Goal: Task Accomplishment & Management: Use online tool/utility

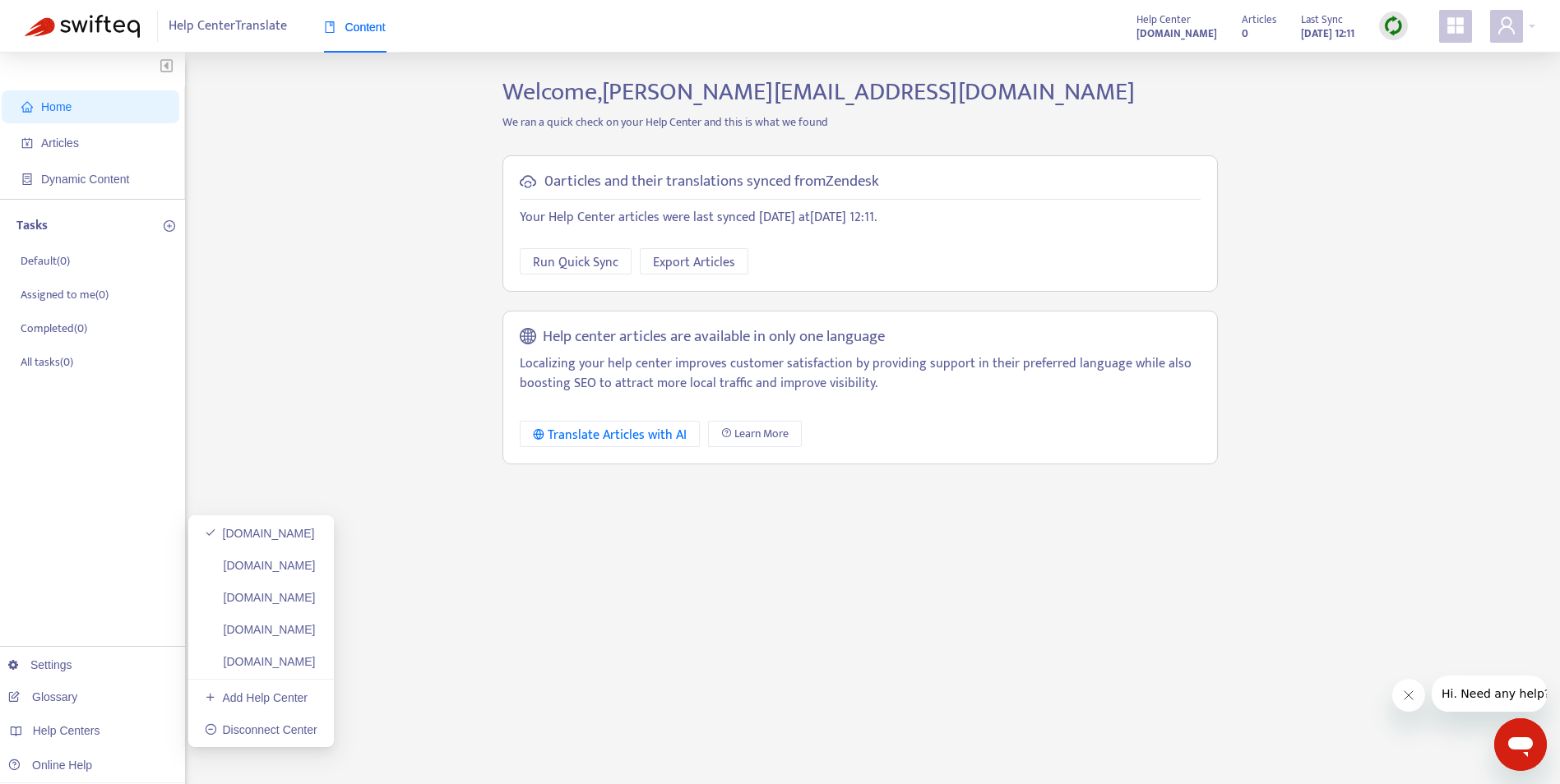
click at [77, 699] on link "Glossary" at bounding box center [43, 697] width 69 height 13
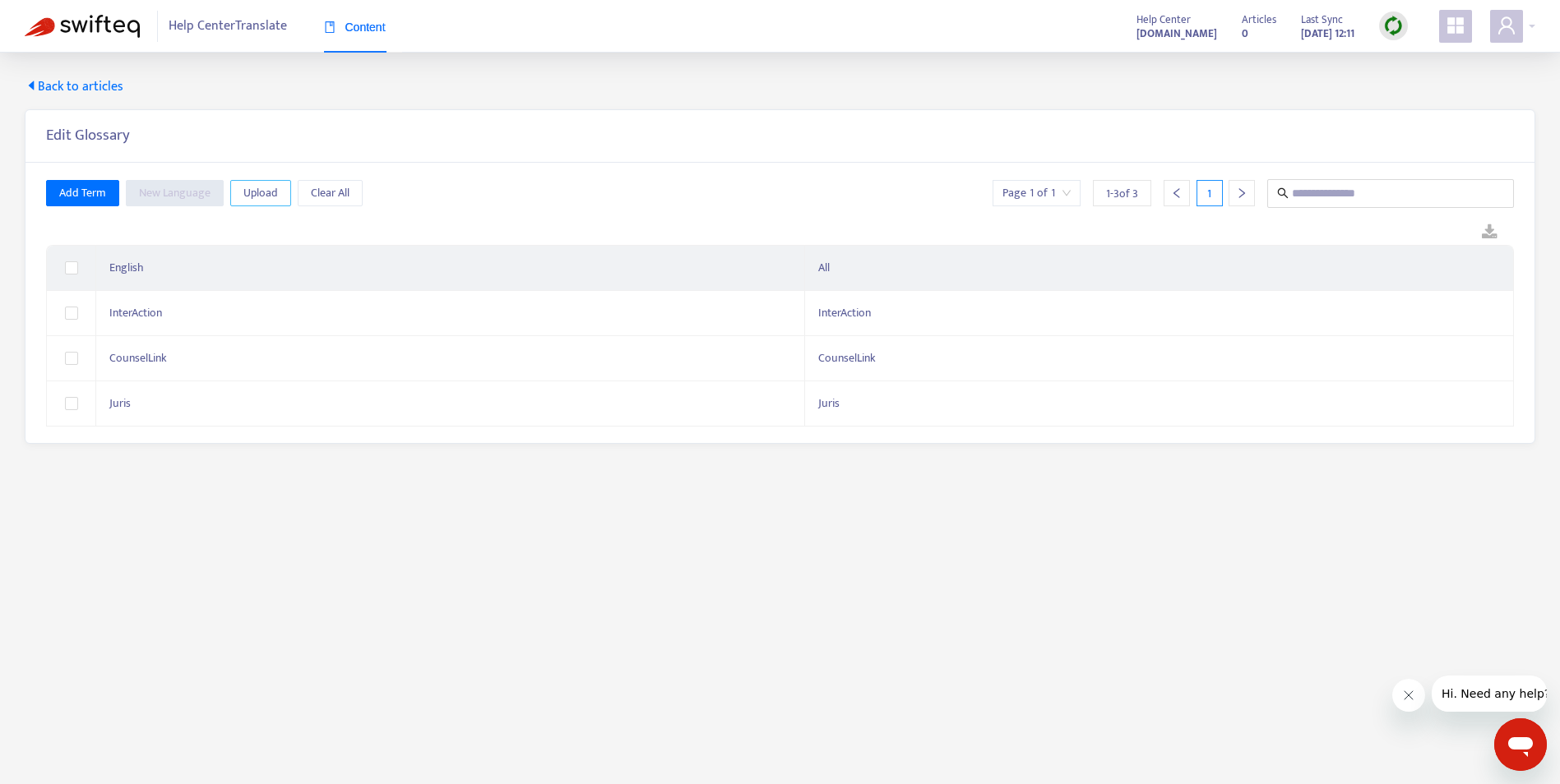
click at [272, 197] on span "Upload" at bounding box center [260, 193] width 34 height 18
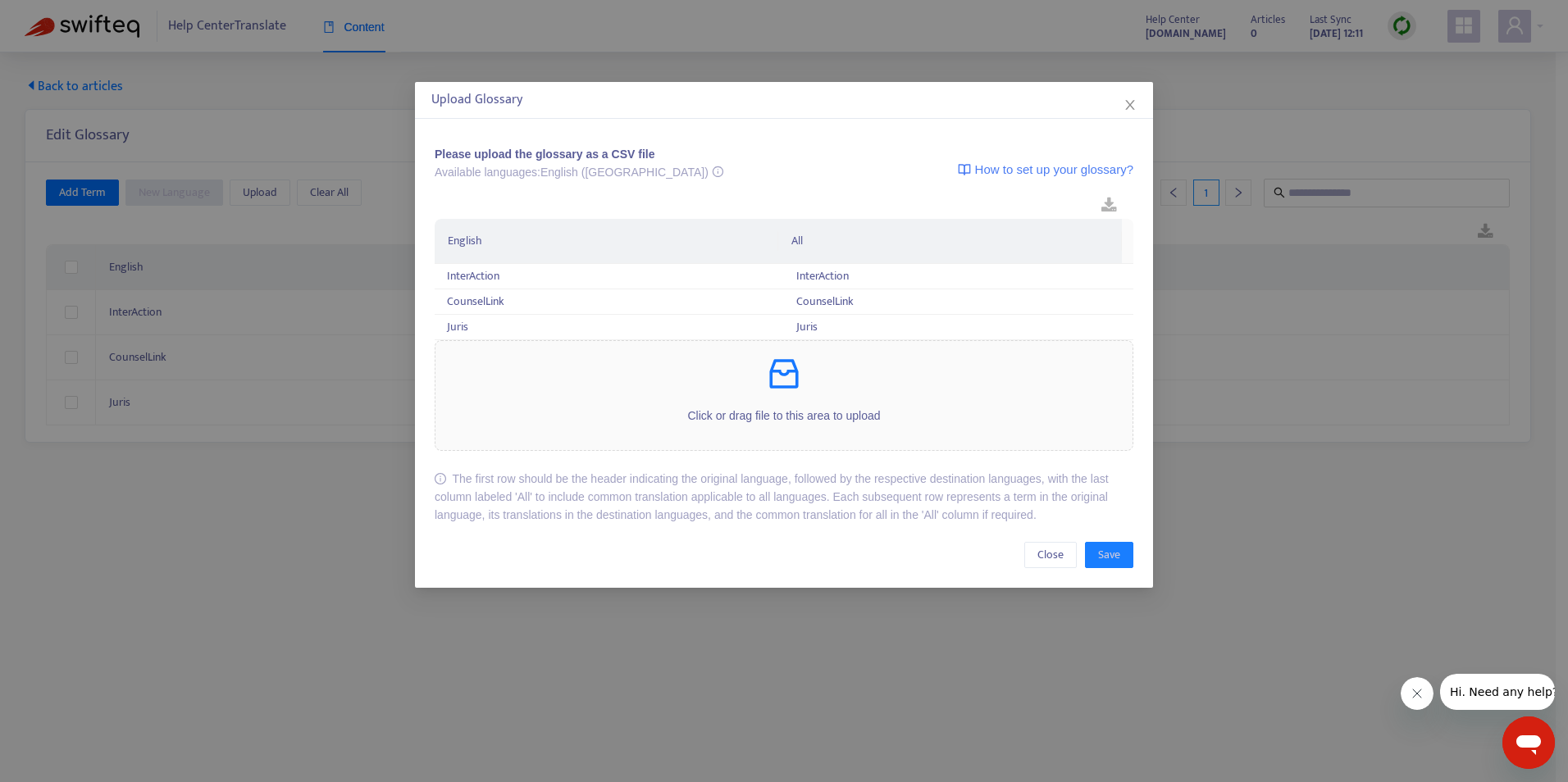
click at [815, 417] on p "Click or drag file to this area to upload" at bounding box center [784, 415] width 698 height 18
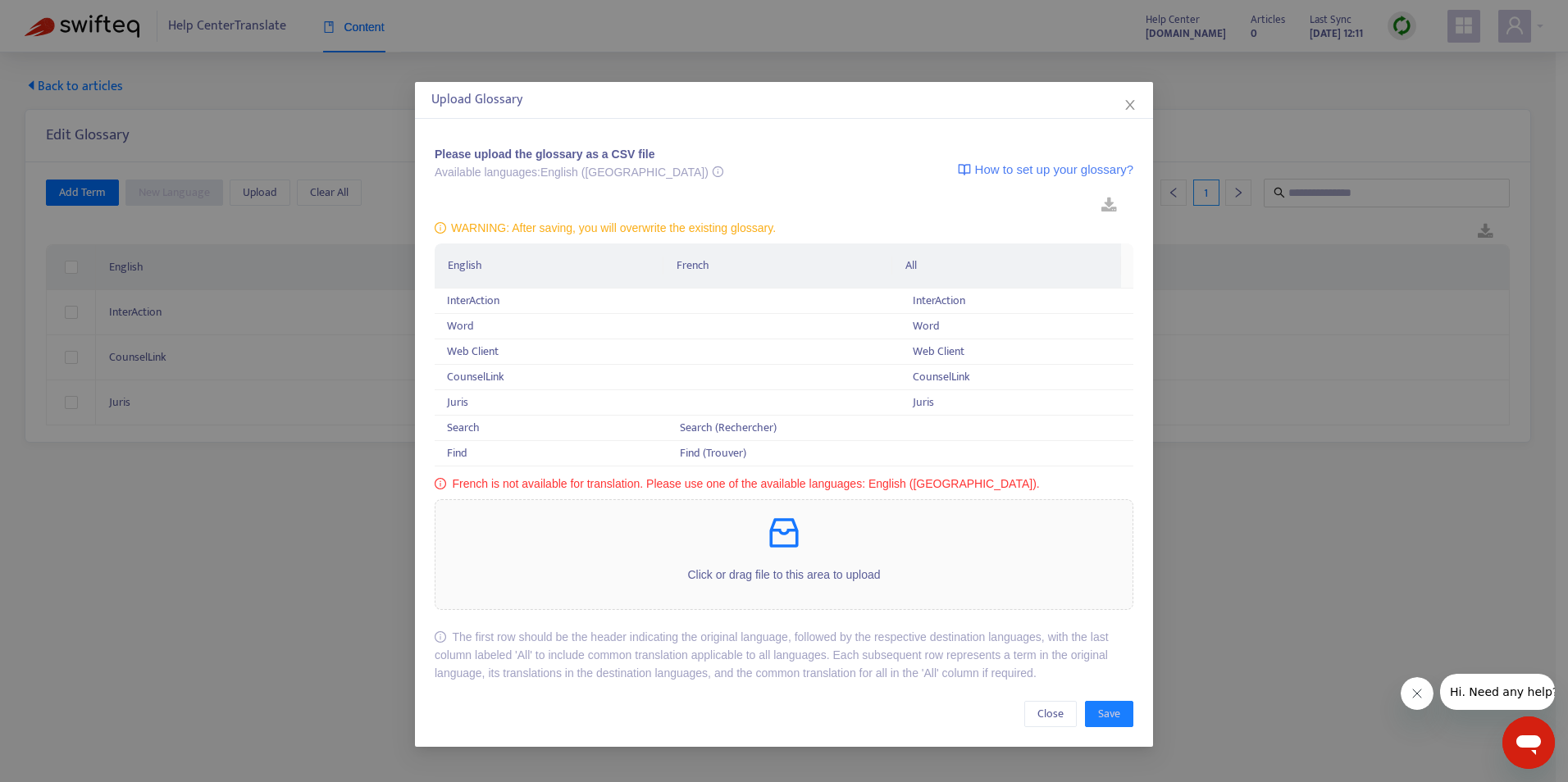
click at [760, 530] on p at bounding box center [784, 533] width 698 height 39
click at [1126, 107] on icon "close" at bounding box center [1130, 105] width 13 height 13
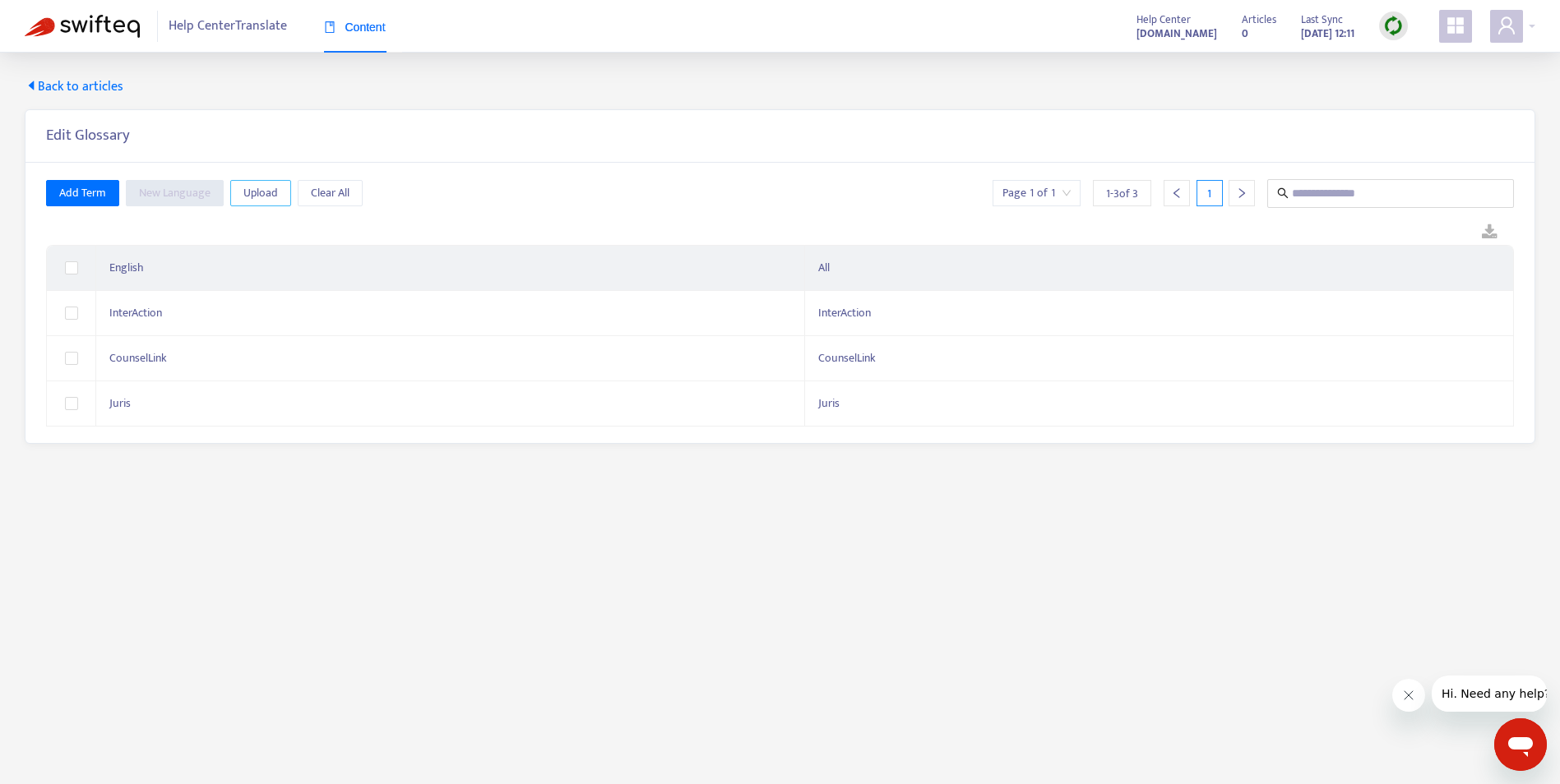
click at [267, 193] on span "Upload" at bounding box center [260, 193] width 34 height 18
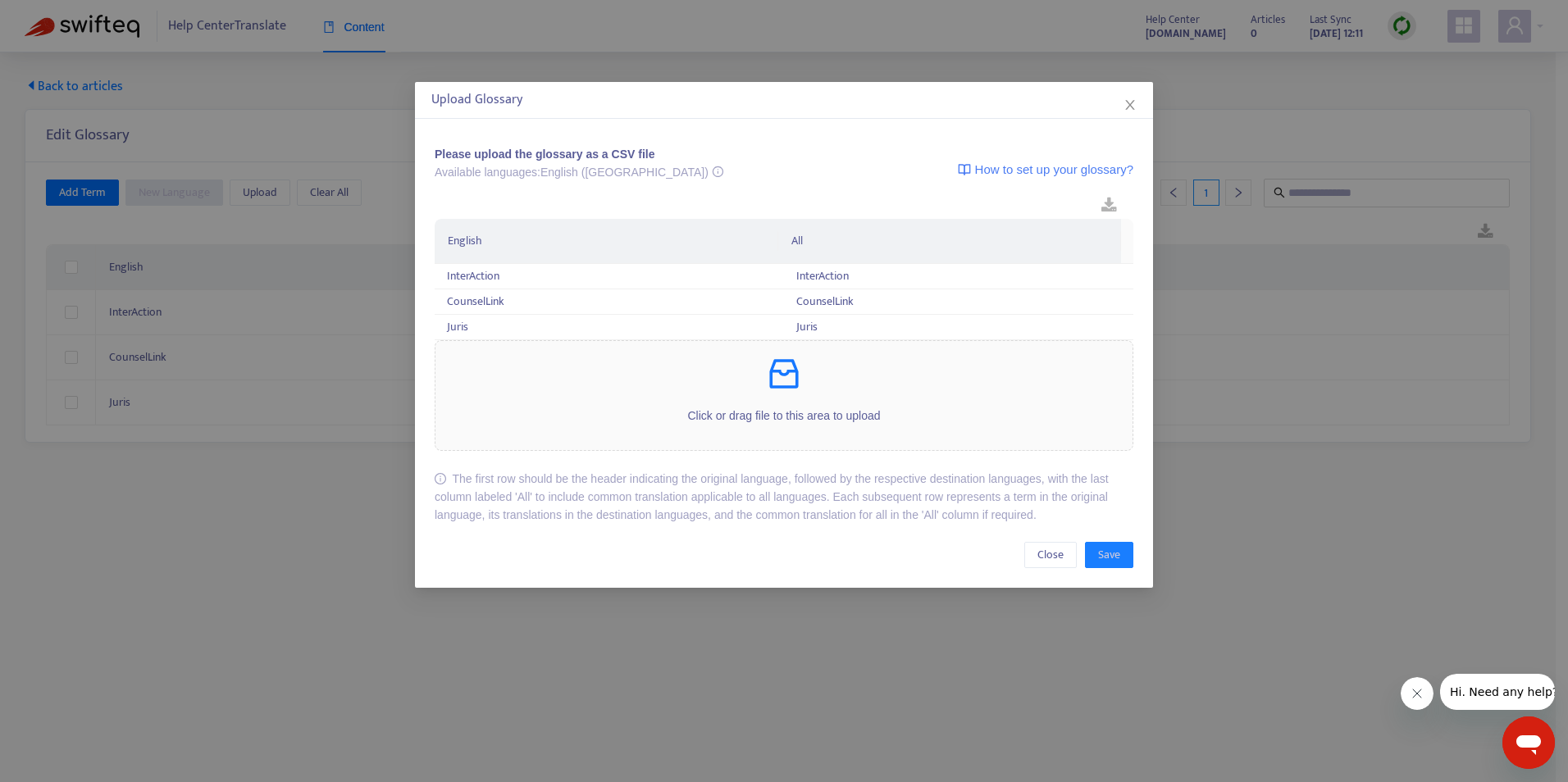
click at [782, 406] on div "Click or drag file to this area to upload" at bounding box center [784, 395] width 698 height 83
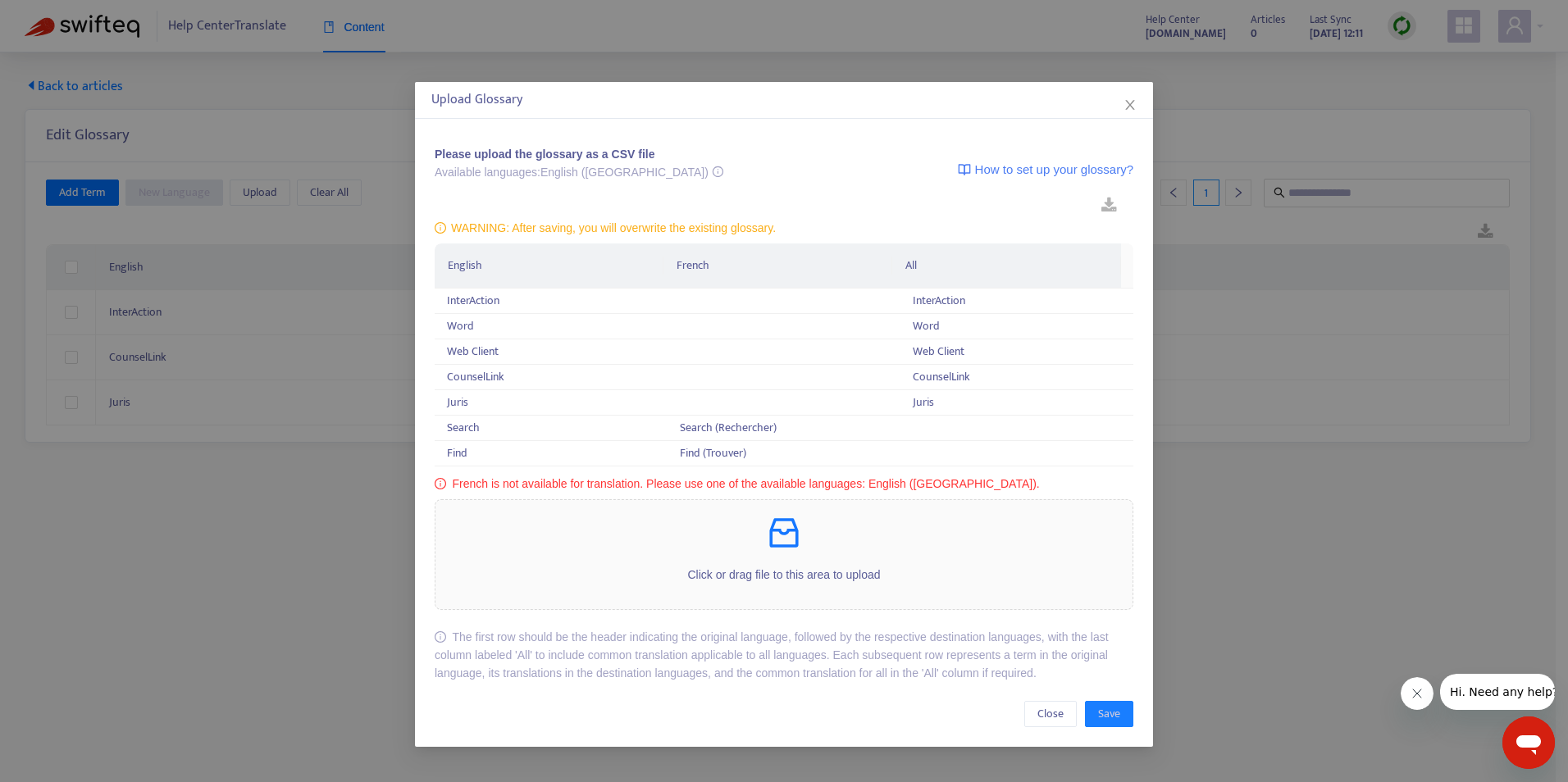
drag, startPoint x: 1132, startPoint y: 98, endPoint x: 1123, endPoint y: 99, distance: 9.1
click at [1132, 98] on icon "close" at bounding box center [1130, 105] width 13 height 13
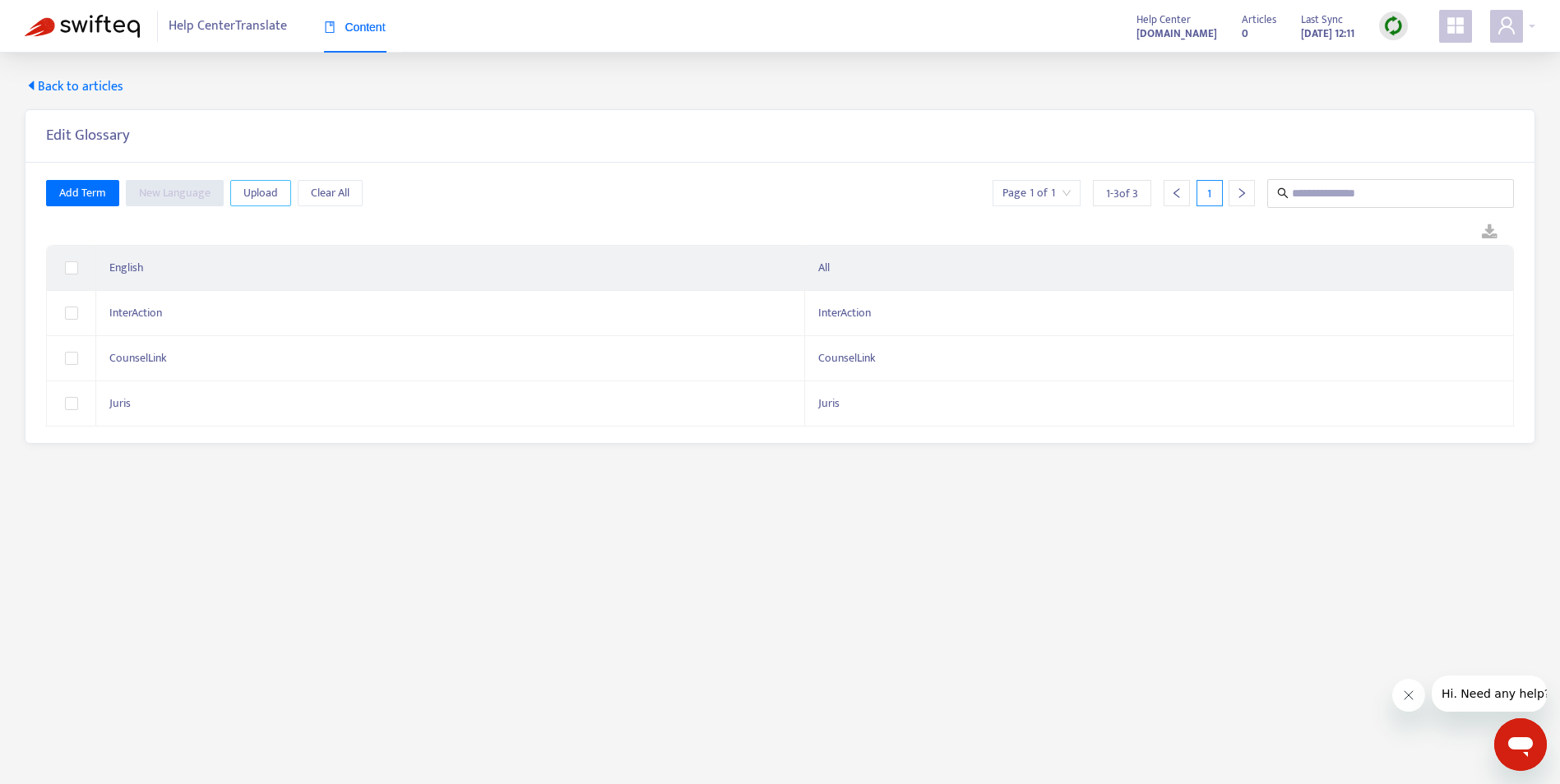
click at [265, 196] on span "Upload" at bounding box center [260, 193] width 34 height 18
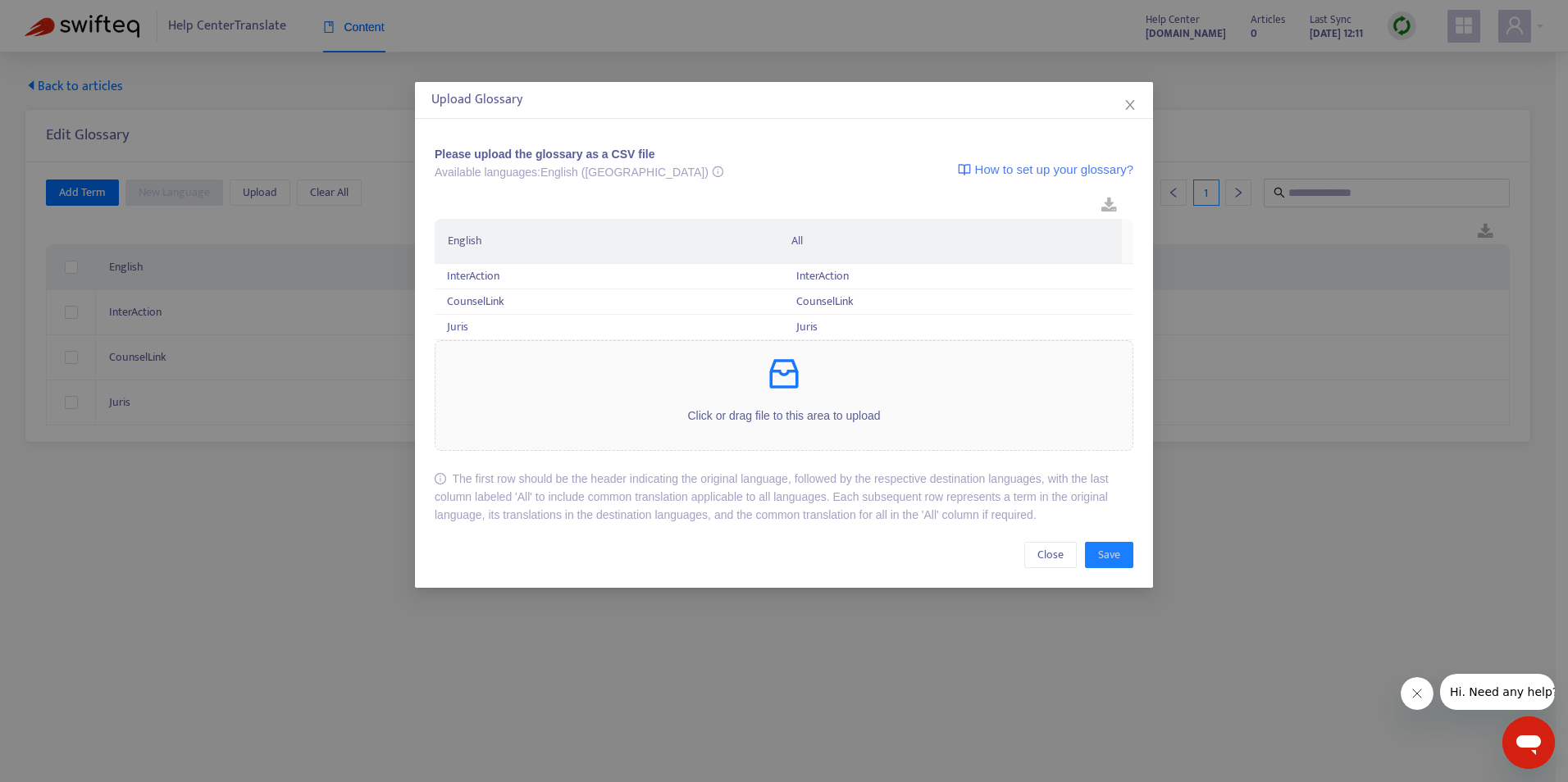
click at [1069, 404] on div "Click or drag file to this area to upload" at bounding box center [784, 395] width 698 height 83
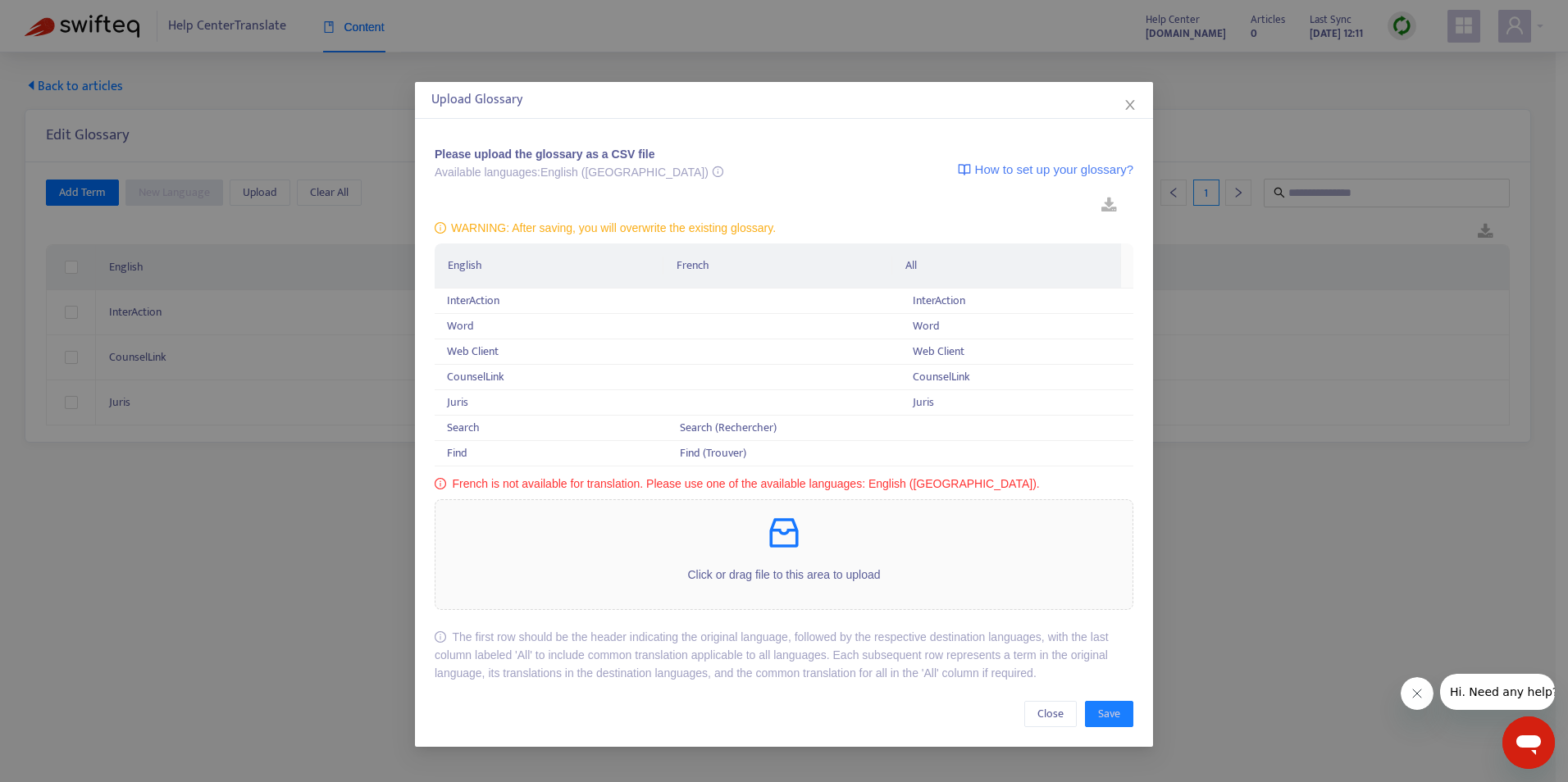
click at [796, 543] on icon "inbox" at bounding box center [783, 533] width 29 height 30
click at [1132, 103] on icon "close" at bounding box center [1130, 105] width 9 height 10
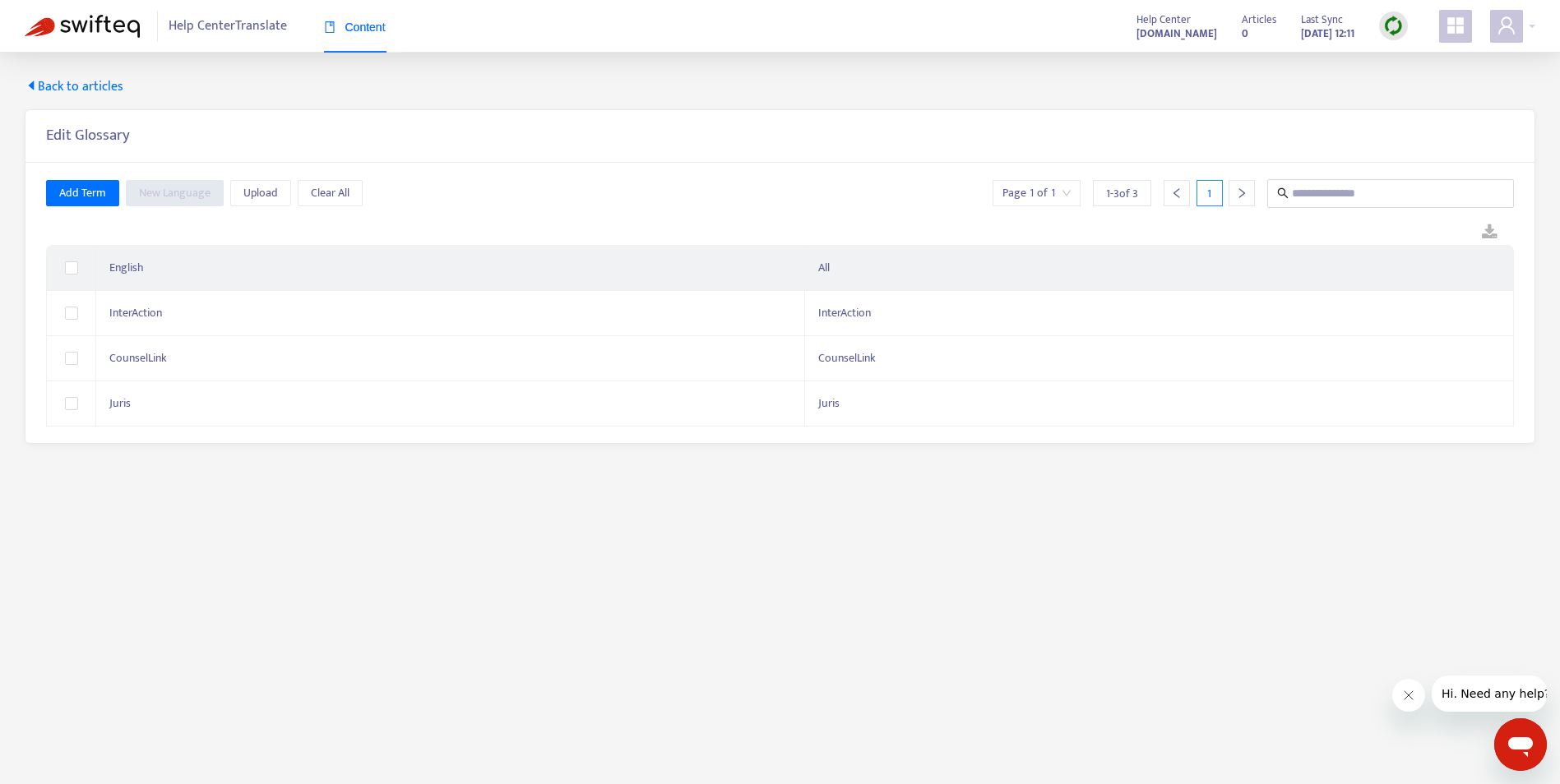
click at [61, 89] on span "Back to articles" at bounding box center [74, 87] width 99 height 20
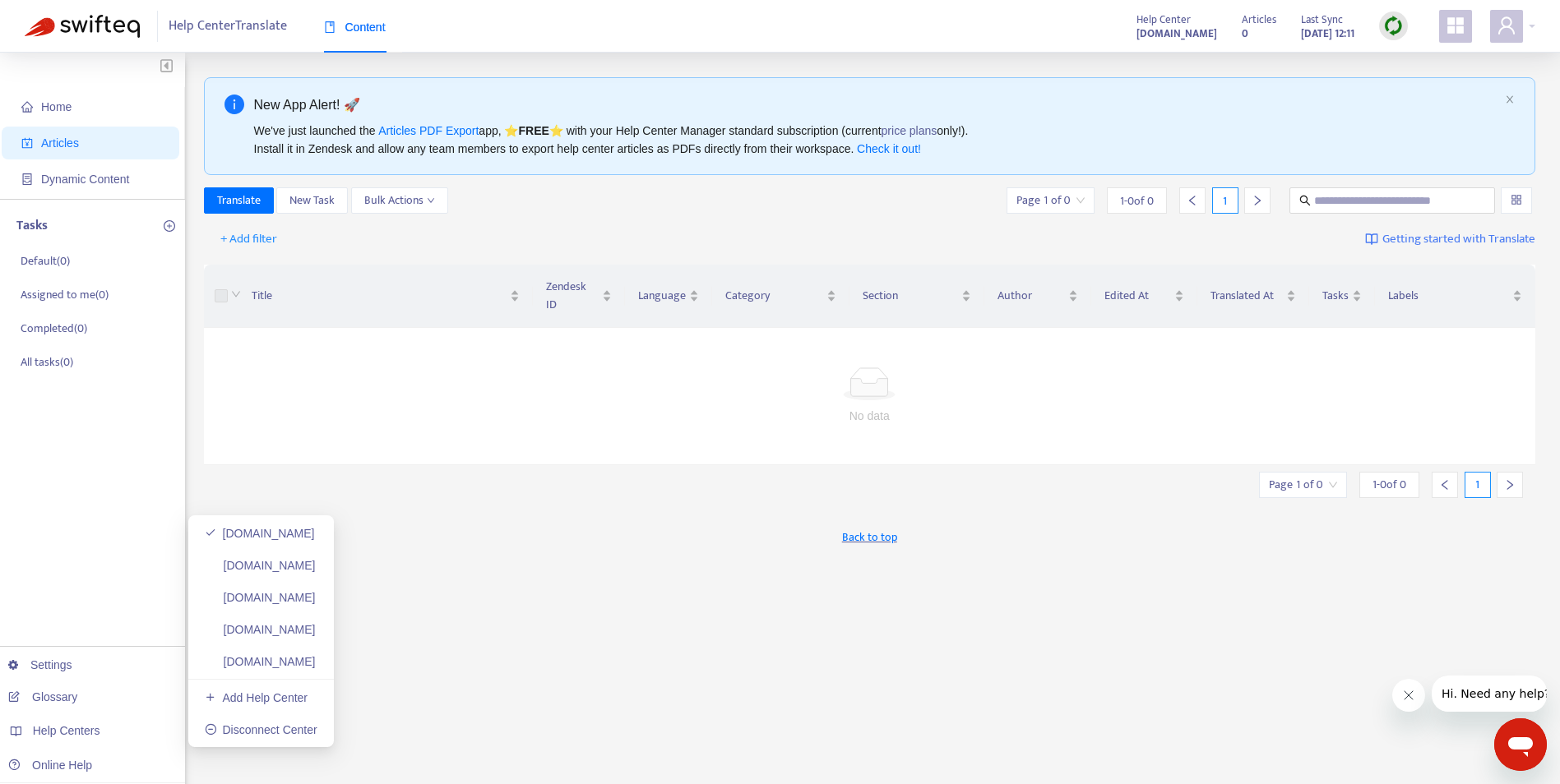
click at [93, 729] on span "Help Centers" at bounding box center [66, 731] width 67 height 13
click at [316, 573] on link "iawebclient.zendesk.com" at bounding box center [260, 565] width 111 height 13
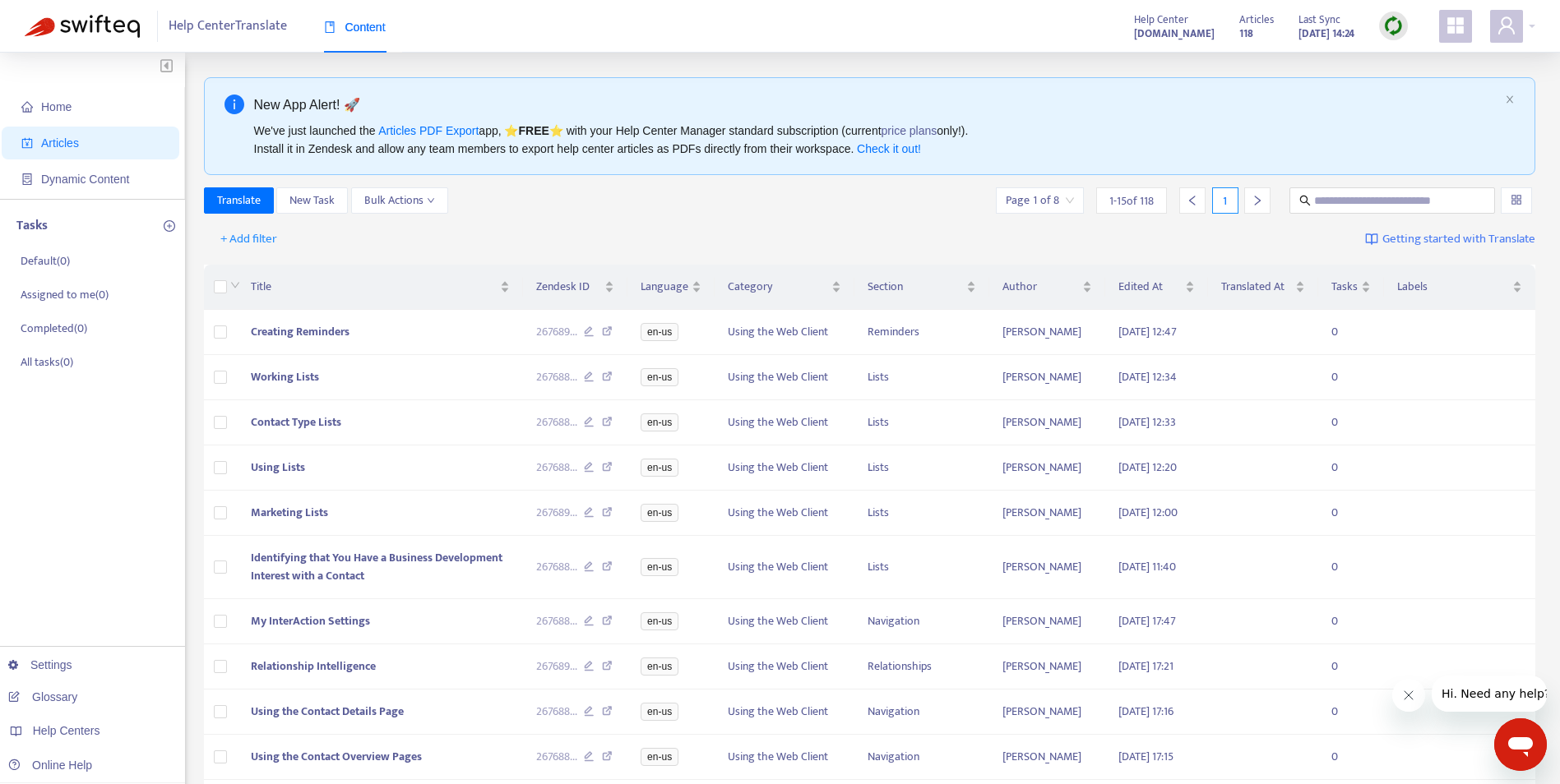
click at [52, 696] on link "Glossary" at bounding box center [43, 697] width 69 height 13
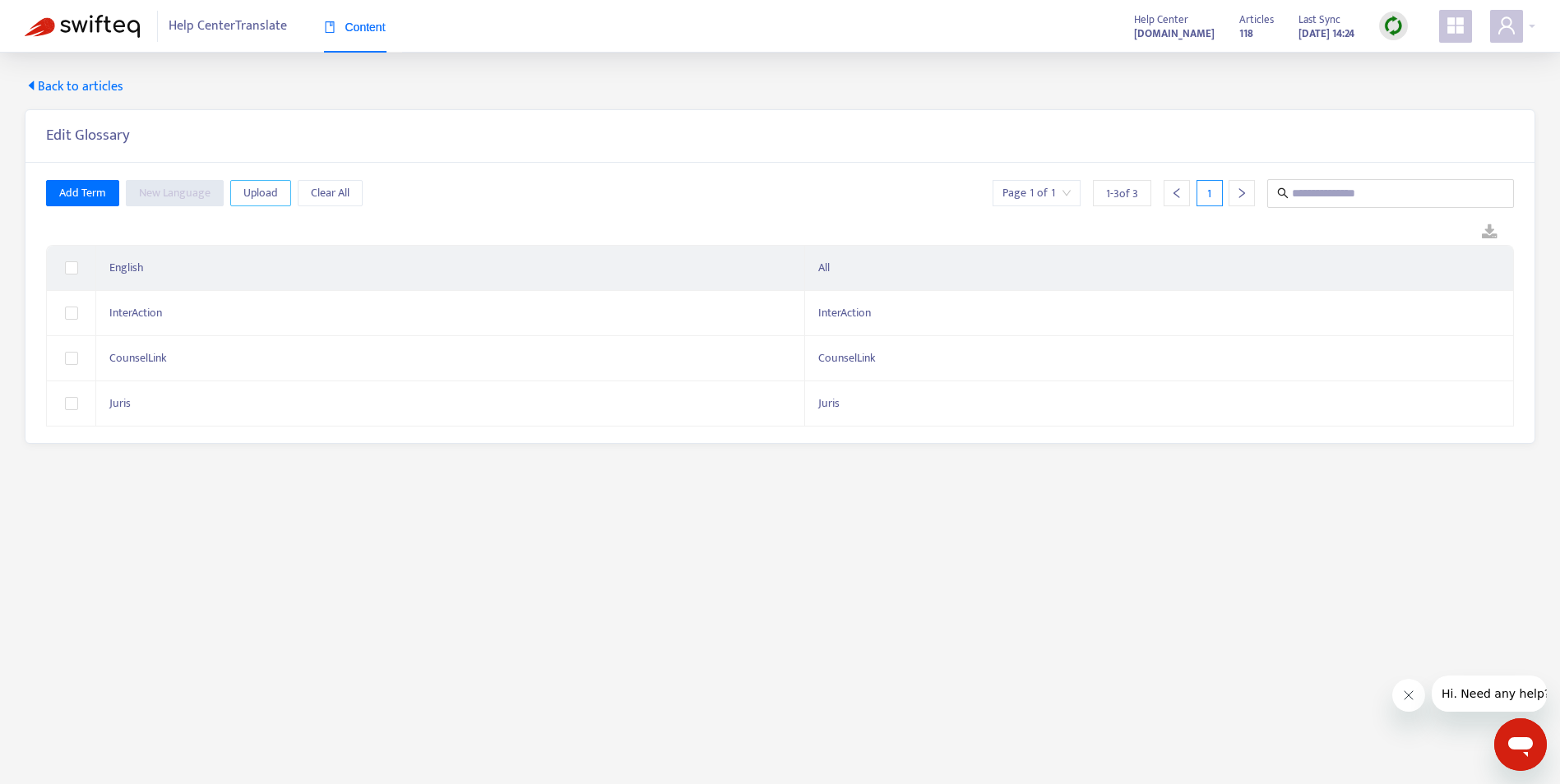
click at [247, 187] on span "Upload" at bounding box center [260, 193] width 34 height 18
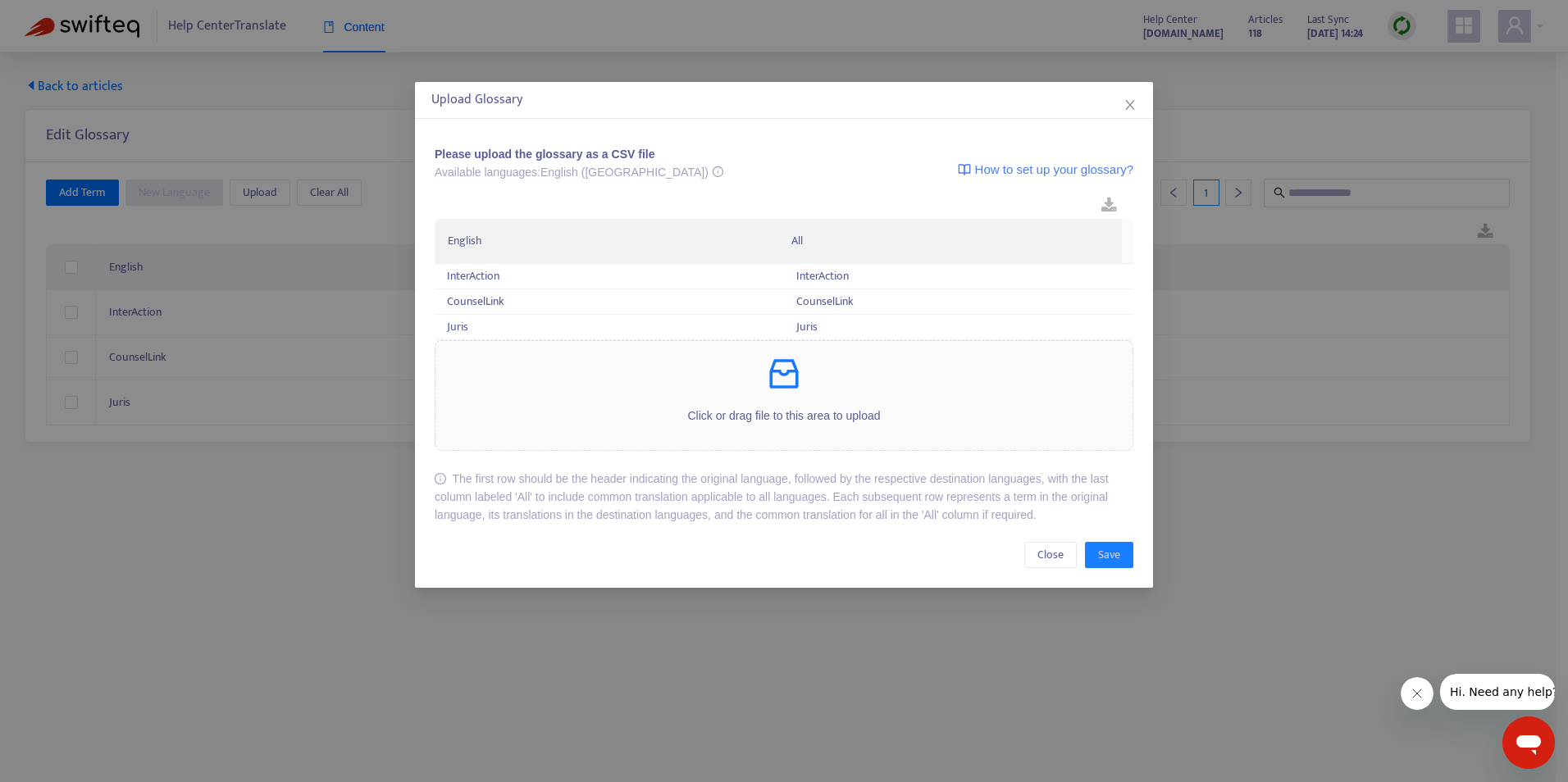
click at [734, 371] on p at bounding box center [784, 373] width 698 height 39
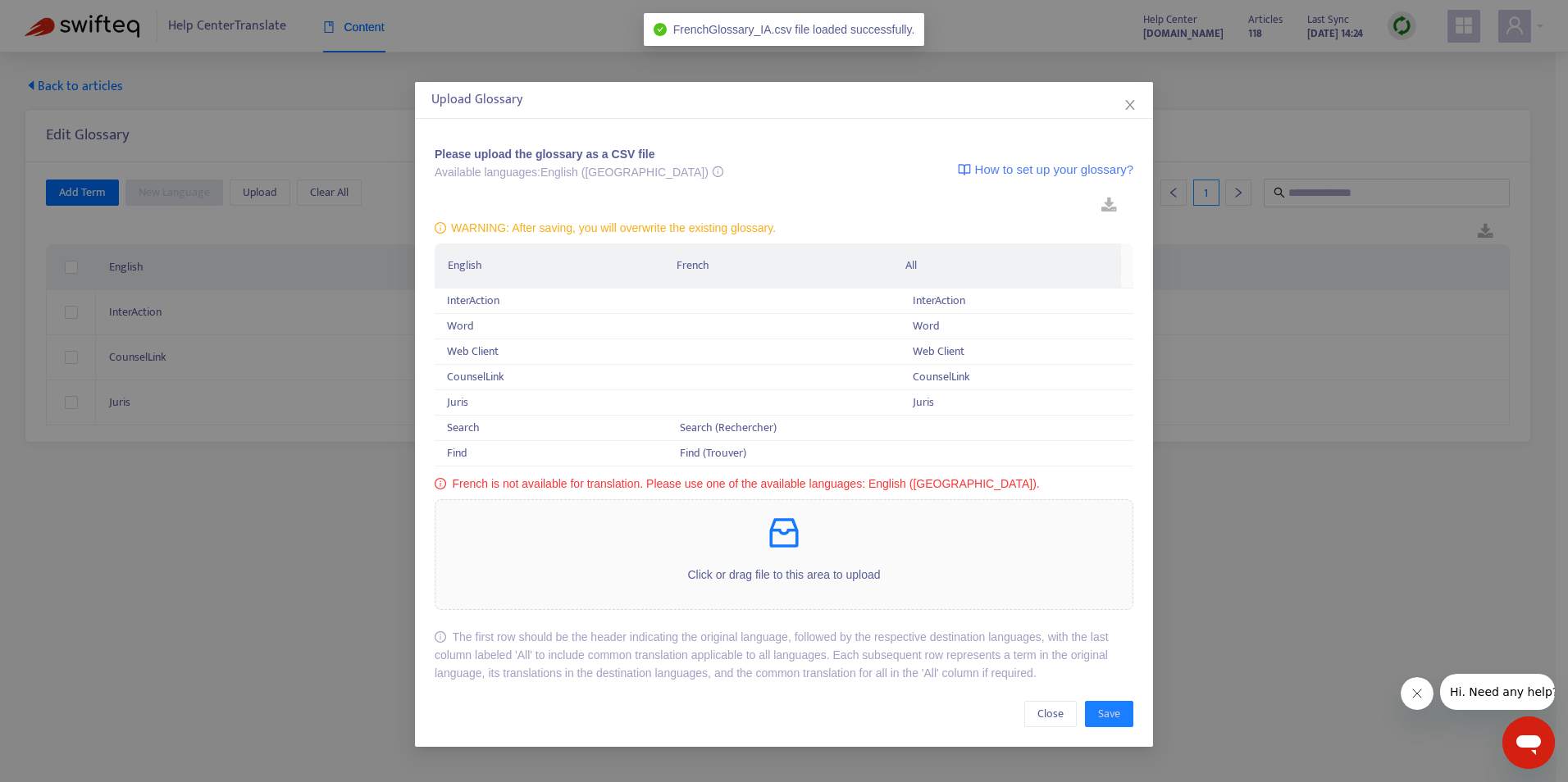
click at [1133, 106] on icon "close" at bounding box center [1130, 105] width 13 height 13
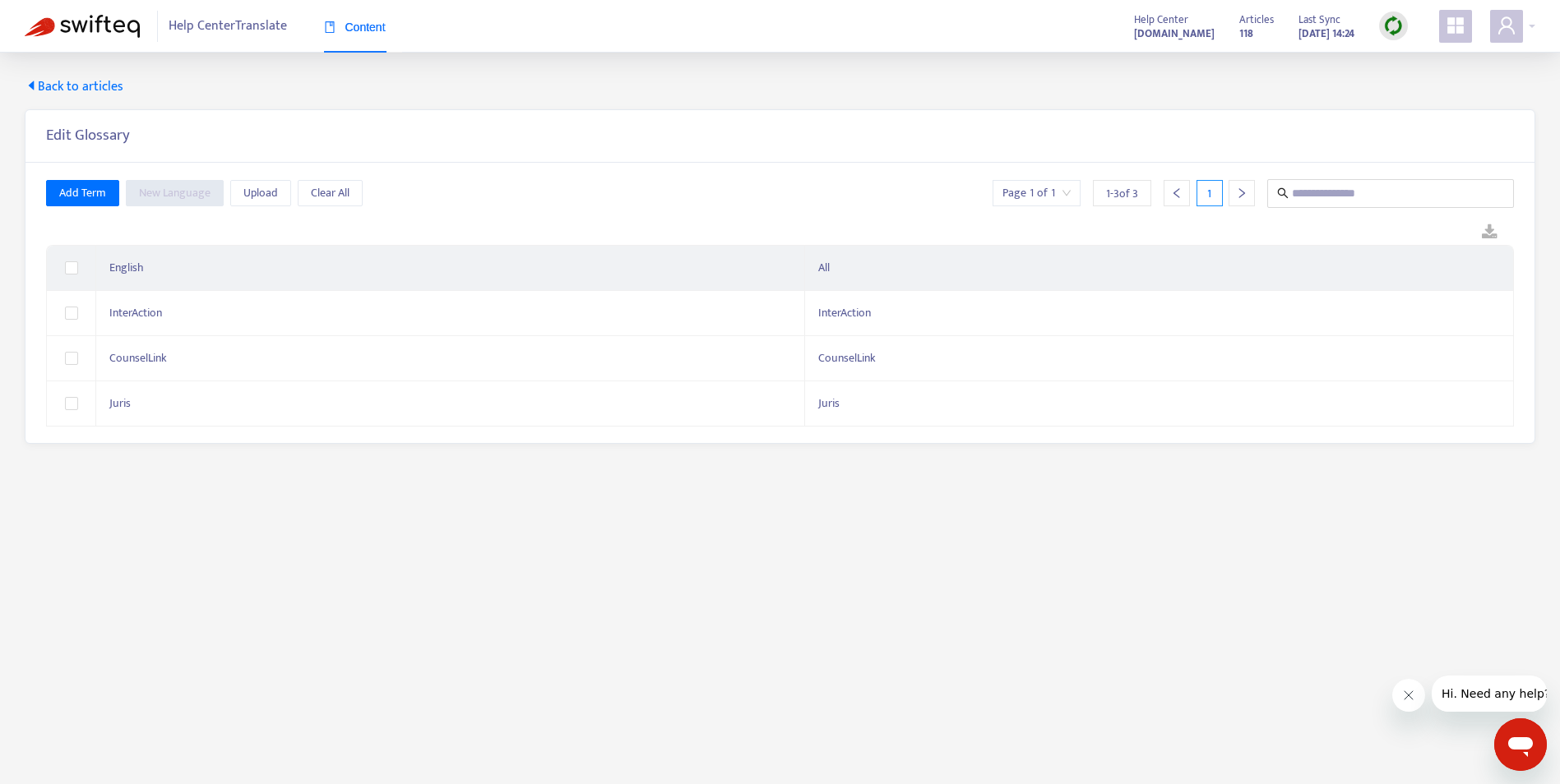
click at [1397, 23] on img at bounding box center [1393, 26] width 20 height 20
click at [1412, 62] on link "Quick Sync" at bounding box center [1427, 60] width 70 height 19
